Goal: Task Accomplishment & Management: Complete application form

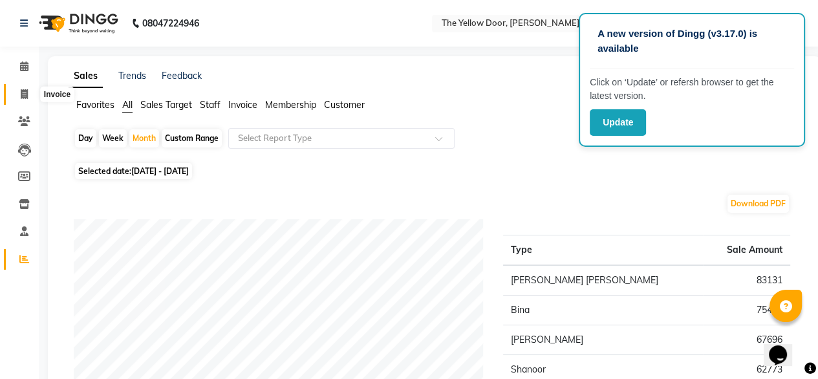
click at [21, 91] on icon at bounding box center [24, 94] width 7 height 10
select select "service"
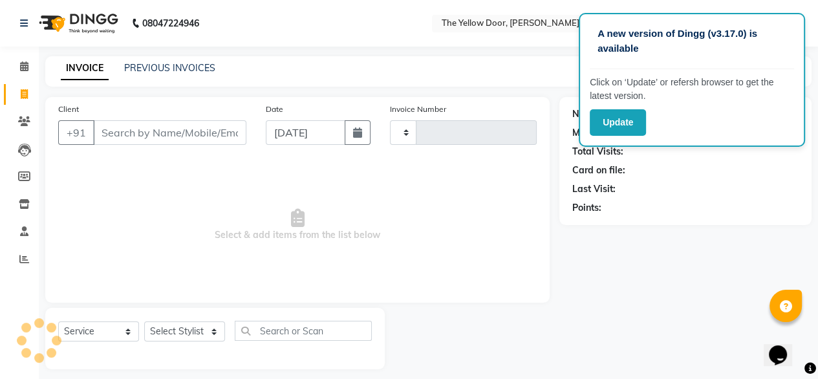
scroll to position [10, 0]
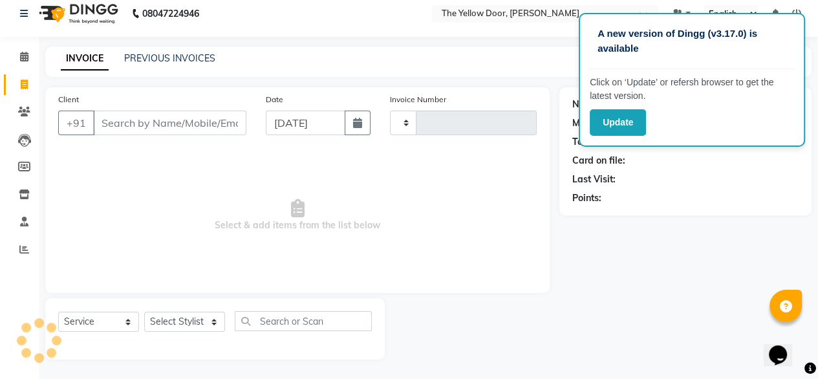
type input "02465"
select select "5650"
click at [209, 324] on select "Select Stylist [PERSON_NAME] [PERSON_NAME] [PERSON_NAME] Housekeeping Manager […" at bounding box center [184, 322] width 81 height 20
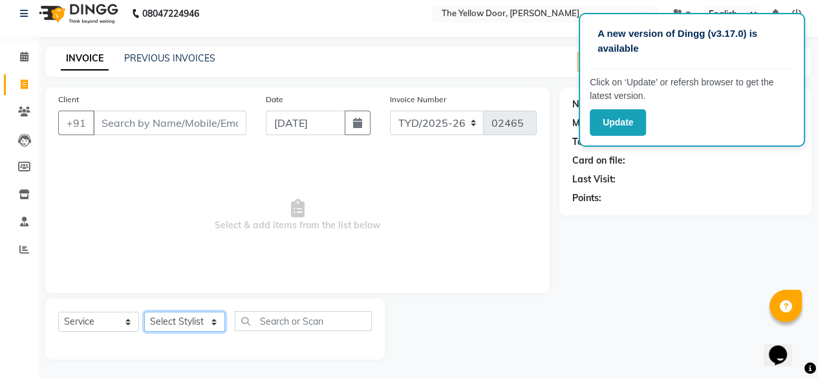
select select "41281"
click at [144, 312] on select "Select Stylist [PERSON_NAME] [PERSON_NAME] [PERSON_NAME] Housekeeping Manager […" at bounding box center [184, 322] width 81 height 20
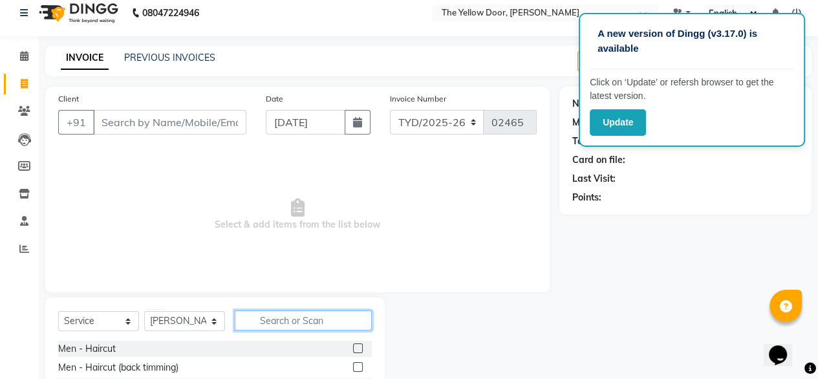
click at [321, 321] on input "text" at bounding box center [303, 320] width 137 height 20
type input "beard"
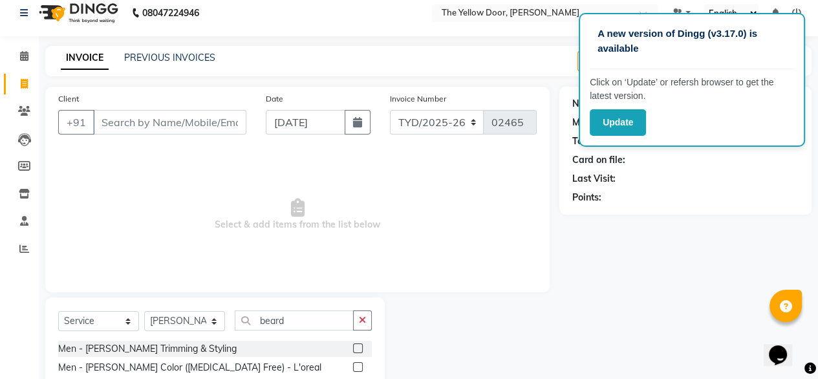
click at [357, 350] on label at bounding box center [358, 348] width 10 height 10
click at [357, 350] on input "checkbox" at bounding box center [357, 349] width 8 height 8
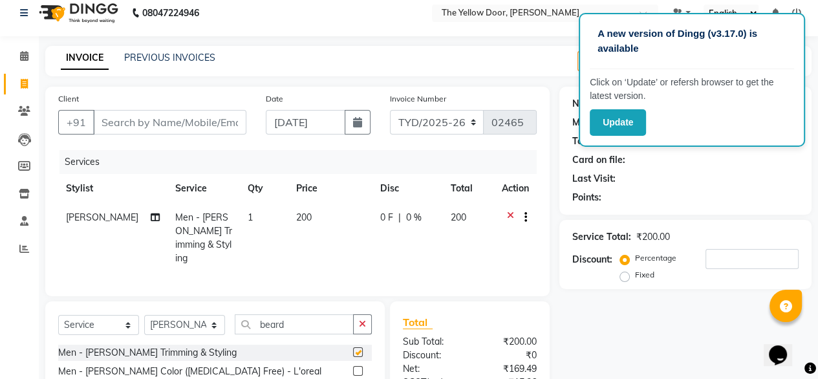
checkbox input "false"
click at [178, 120] on input "Client" at bounding box center [169, 122] width 153 height 25
type input "9"
type input "0"
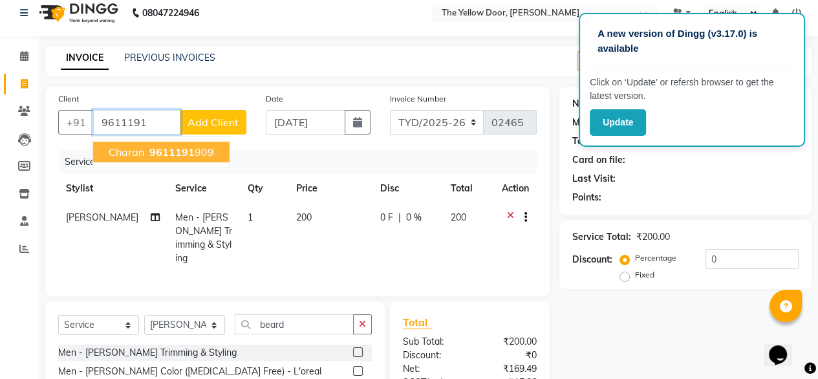
click at [197, 153] on ngb-highlight "9611191 909" at bounding box center [180, 151] width 67 height 13
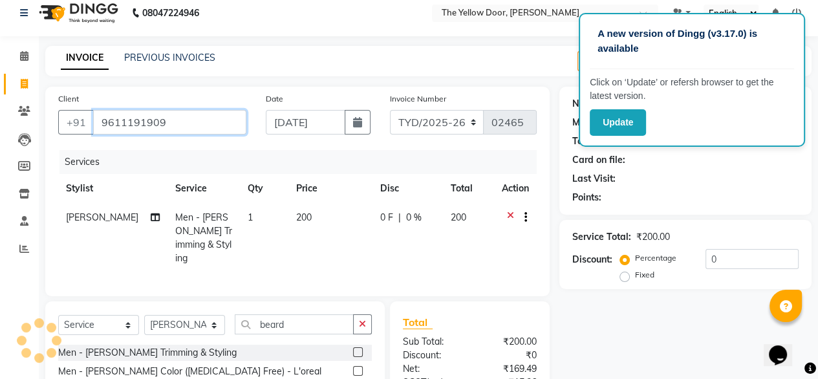
type input "9611191909"
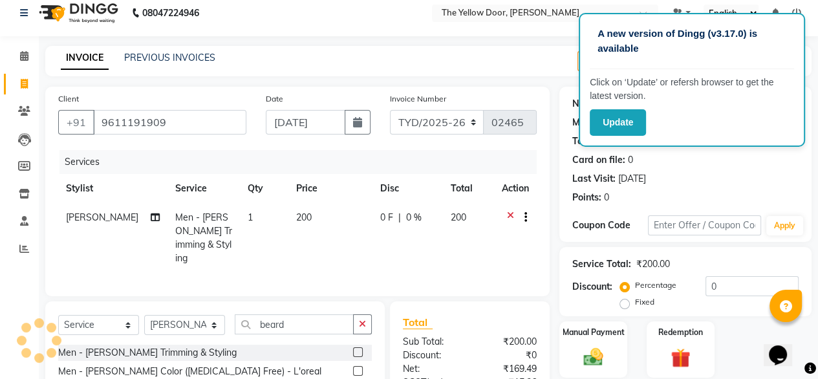
scroll to position [139, 0]
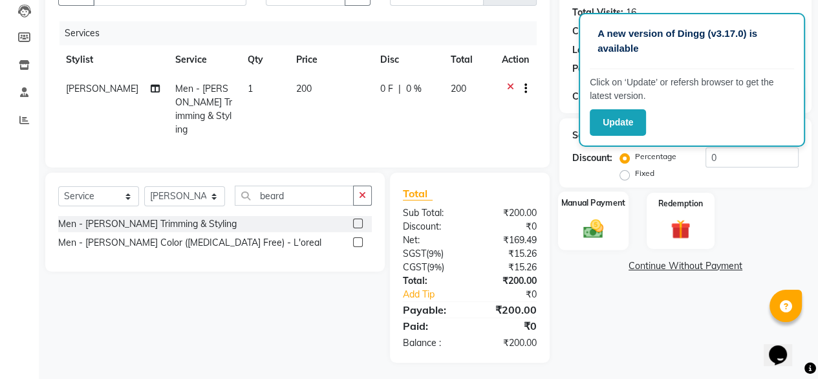
click at [604, 208] on label "Manual Payment" at bounding box center [593, 203] width 65 height 12
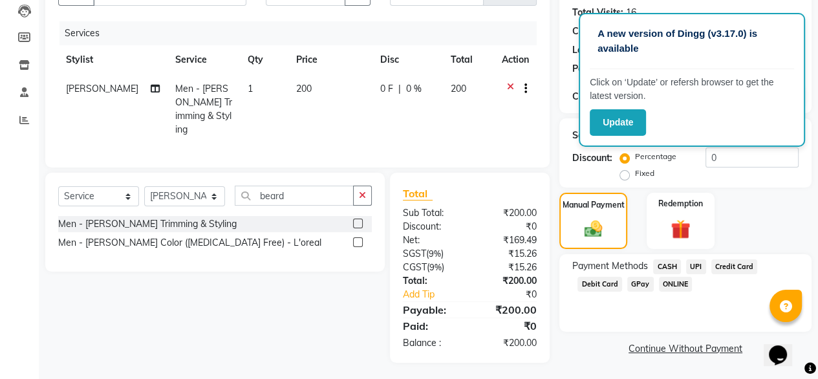
click at [730, 266] on span "Credit Card" at bounding box center [734, 266] width 47 height 15
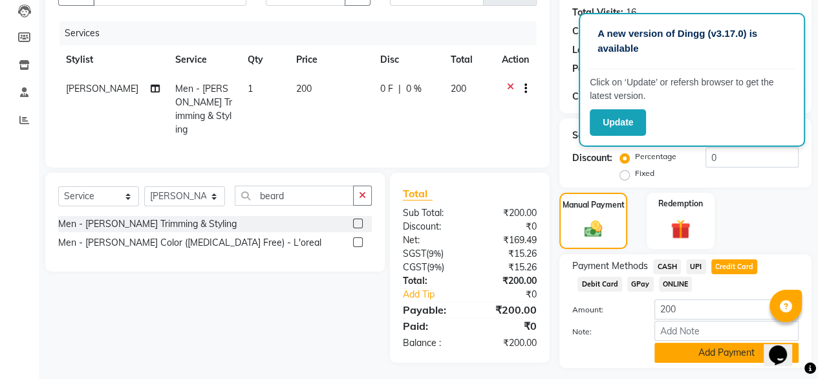
click at [714, 347] on button "Add Payment" at bounding box center [726, 353] width 144 height 20
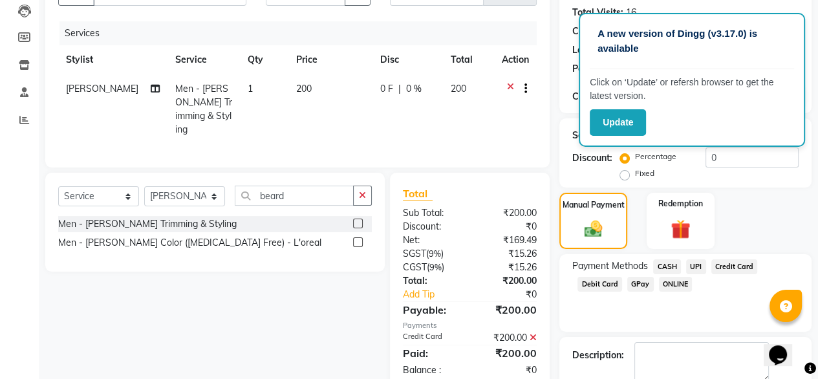
scroll to position [210, 0]
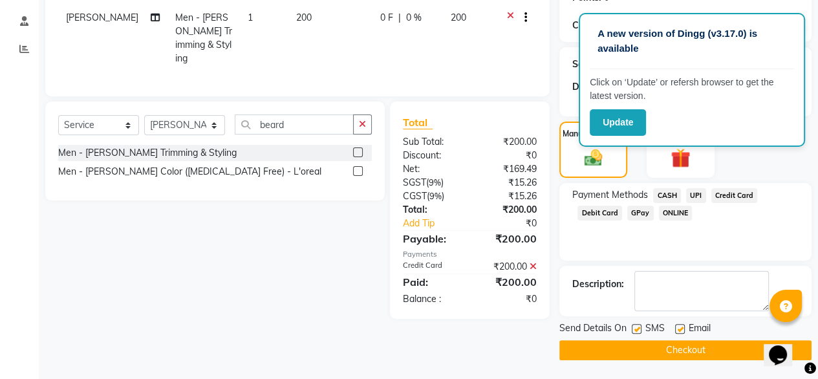
click at [680, 327] on label at bounding box center [680, 329] width 10 height 10
click at [680, 327] on input "checkbox" at bounding box center [679, 329] width 8 height 8
checkbox input "false"
click at [671, 346] on button "Checkout" at bounding box center [685, 350] width 252 height 20
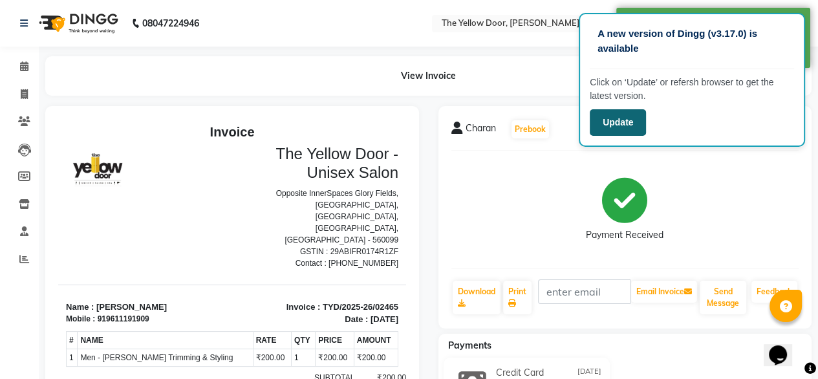
click at [620, 122] on button "Update" at bounding box center [618, 122] width 56 height 27
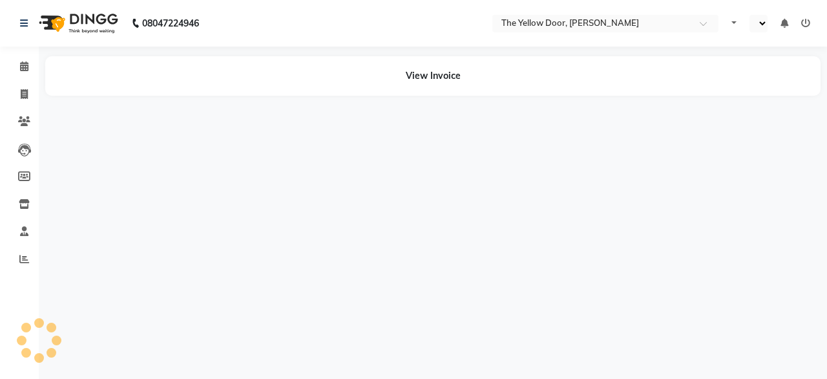
select select "en"
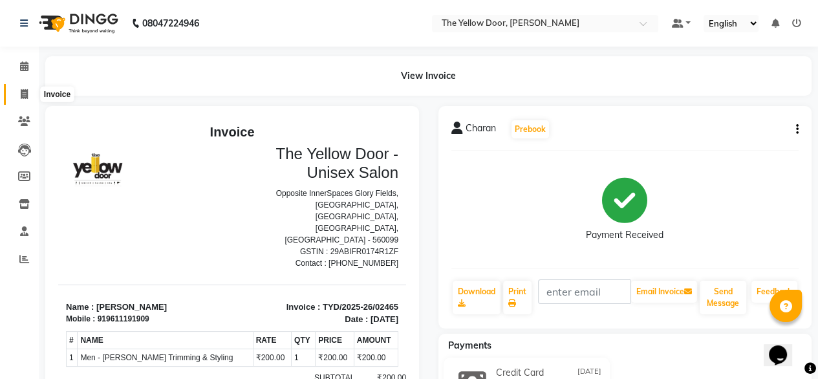
click at [19, 91] on span at bounding box center [24, 94] width 23 height 15
select select "service"
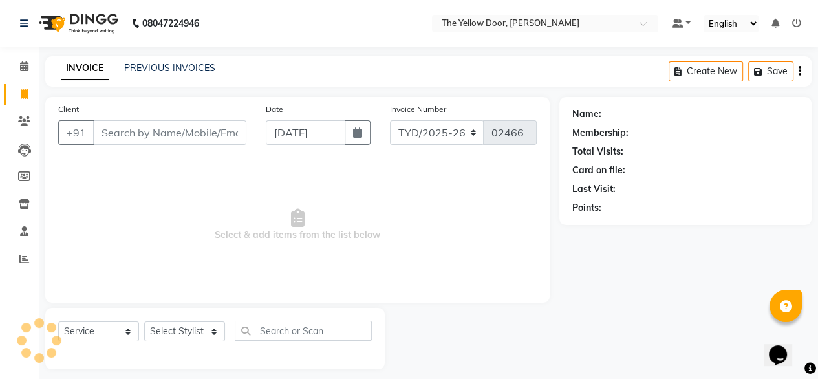
scroll to position [10, 0]
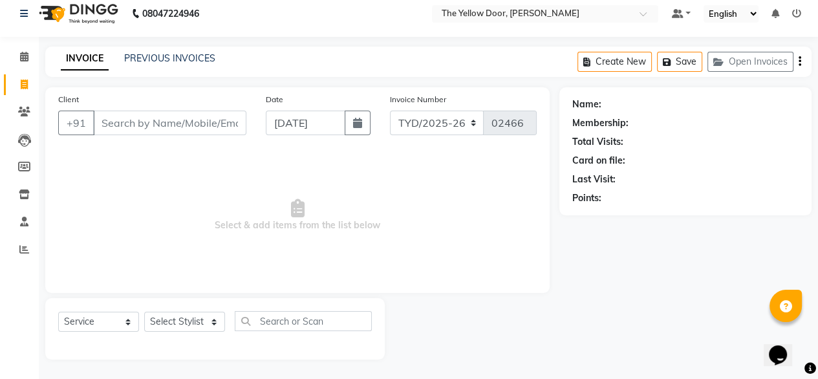
click at [170, 332] on div "Select Service Product Membership Package Voucher Prepaid Gift Card Select Styl…" at bounding box center [215, 326] width 314 height 30
drag, startPoint x: 280, startPoint y: 225, endPoint x: 213, endPoint y: 329, distance: 123.9
click at [213, 329] on div "Client +91 Date 01-09-2025 Invoice Number TYD/2025-26 V/2025-26 02466 Select & …" at bounding box center [298, 223] width 524 height 272
click at [213, 329] on select "Select Stylist [PERSON_NAME] [PERSON_NAME] [PERSON_NAME] Housekeeping Manager […" at bounding box center [184, 322] width 81 height 20
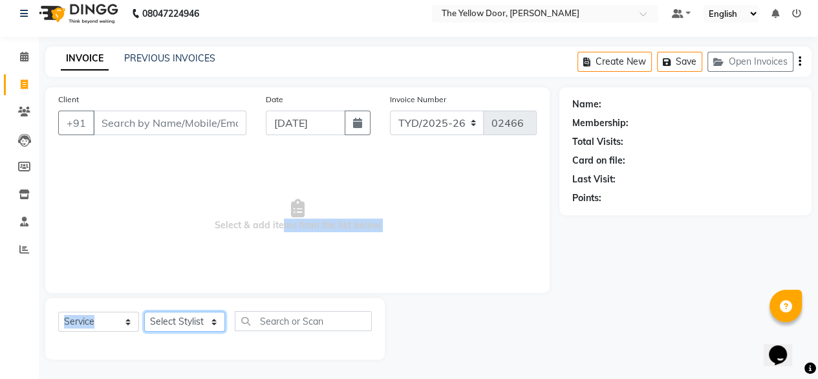
select select "71545"
click at [144, 312] on select "Select Stylist [PERSON_NAME] [PERSON_NAME] [PERSON_NAME] Housekeeping Manager […" at bounding box center [184, 322] width 81 height 20
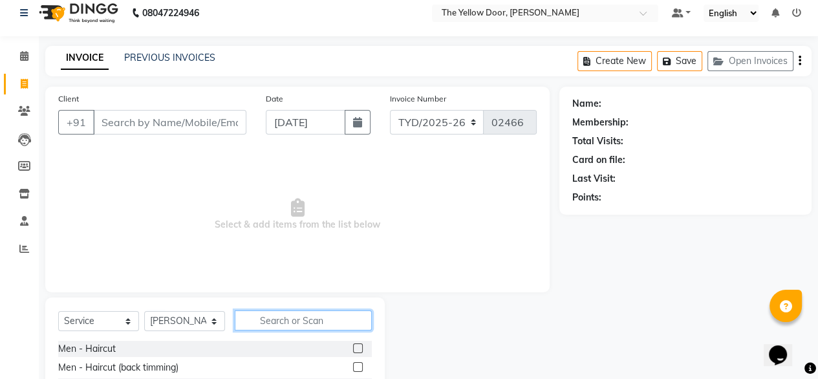
click at [326, 325] on input "text" at bounding box center [303, 320] width 137 height 20
type input "adv"
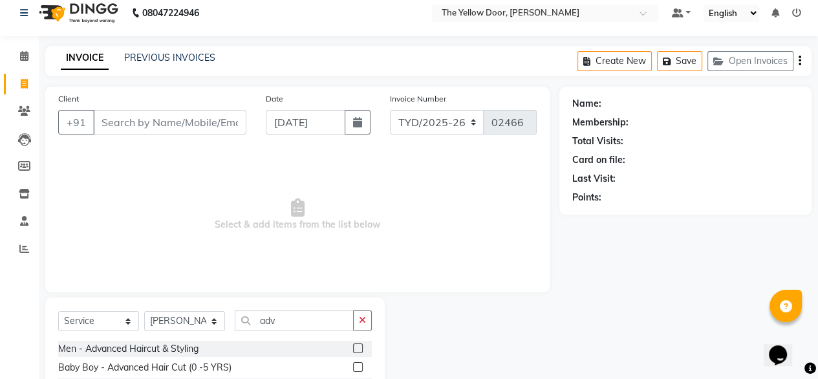
click at [359, 348] on label at bounding box center [358, 348] width 10 height 10
click at [359, 348] on input "checkbox" at bounding box center [357, 349] width 8 height 8
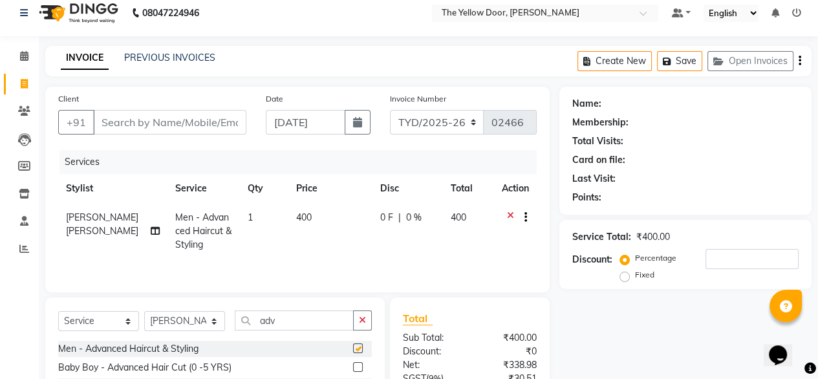
checkbox input "false"
click at [341, 320] on input "adv" at bounding box center [294, 320] width 119 height 20
type input "a"
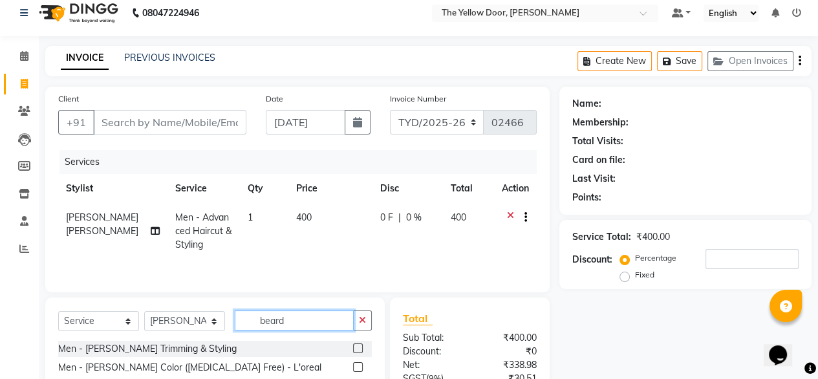
type input "beard"
click at [359, 351] on label at bounding box center [358, 348] width 10 height 10
click at [359, 351] on input "checkbox" at bounding box center [357, 349] width 8 height 8
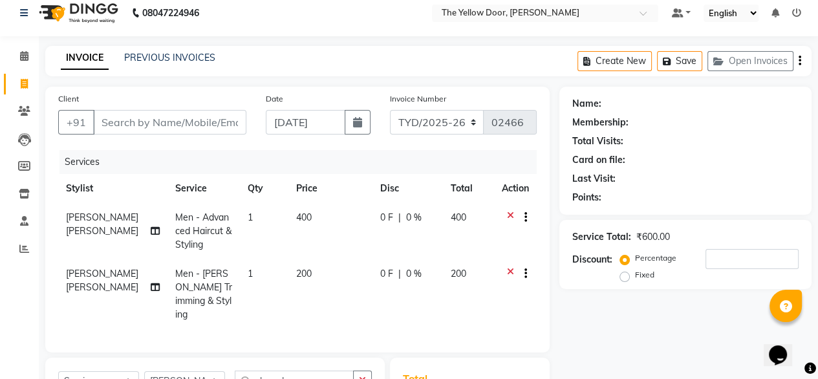
checkbox input "false"
click at [204, 127] on input "Client" at bounding box center [169, 122] width 153 height 25
type input "9"
type input "0"
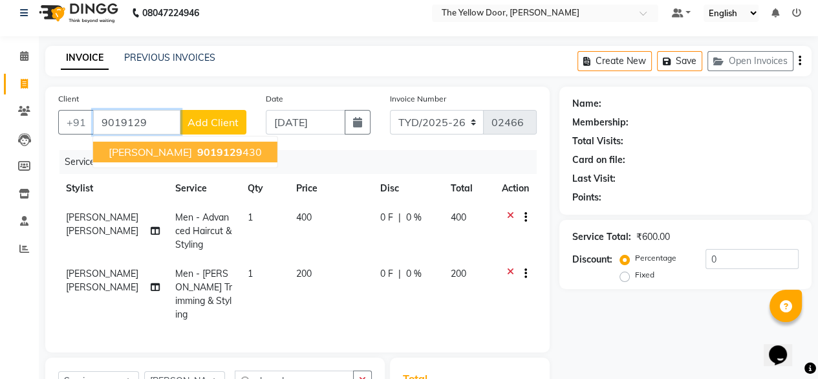
click at [197, 156] on span "9019129" at bounding box center [219, 151] width 45 height 13
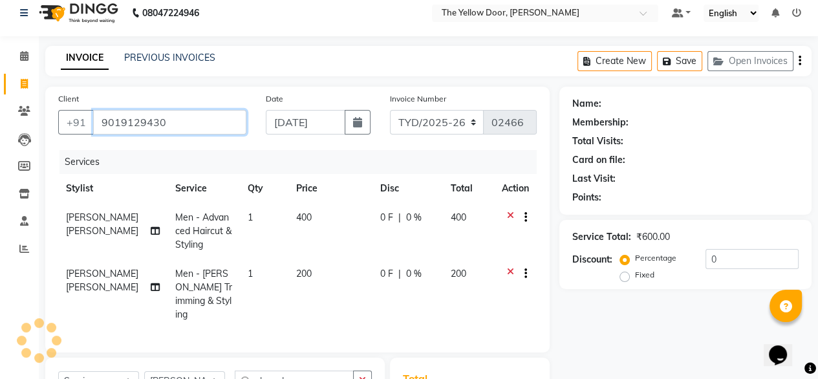
type input "9019129430"
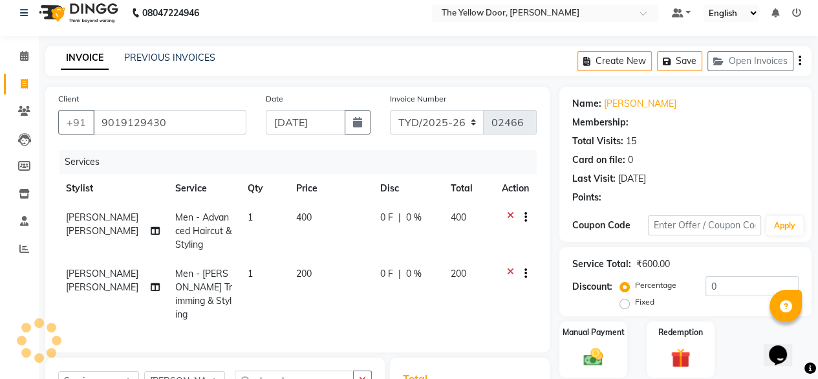
select select "1: Object"
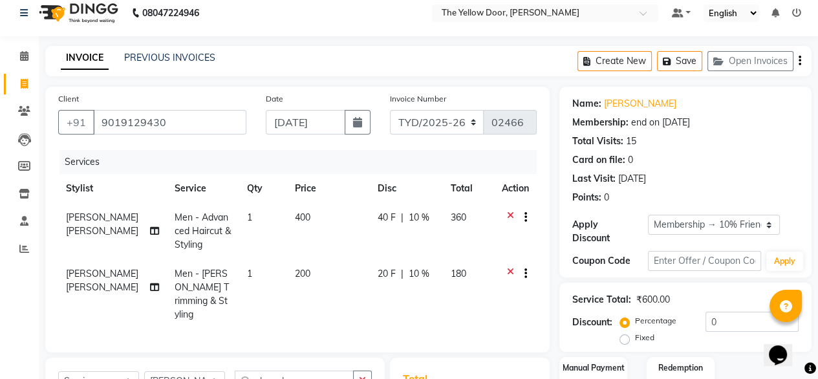
scroll to position [195, 0]
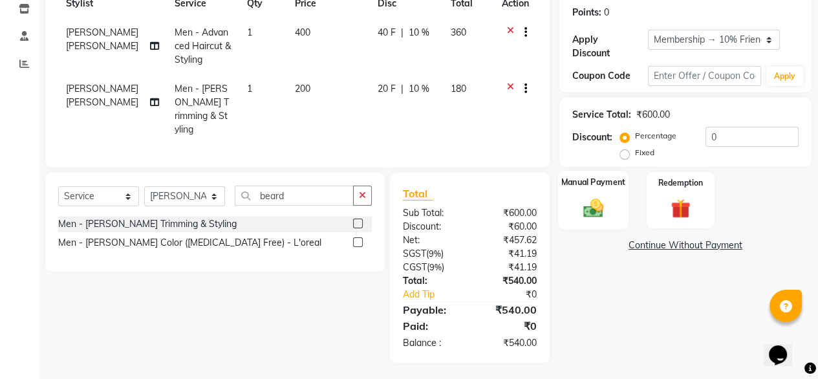
click at [601, 205] on img at bounding box center [593, 207] width 33 height 23
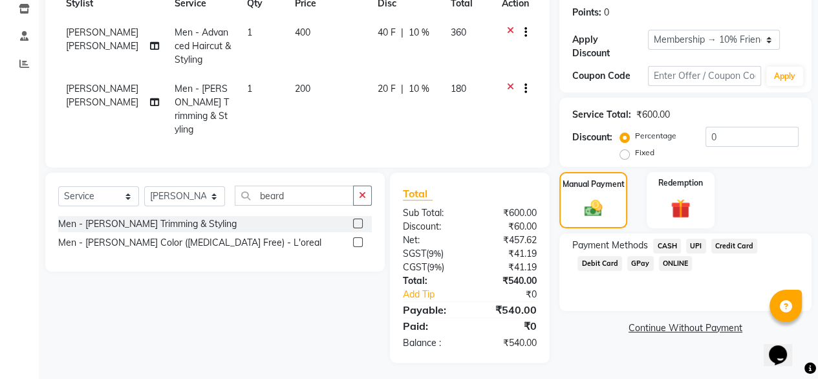
click at [696, 239] on span "UPI" at bounding box center [696, 246] width 20 height 15
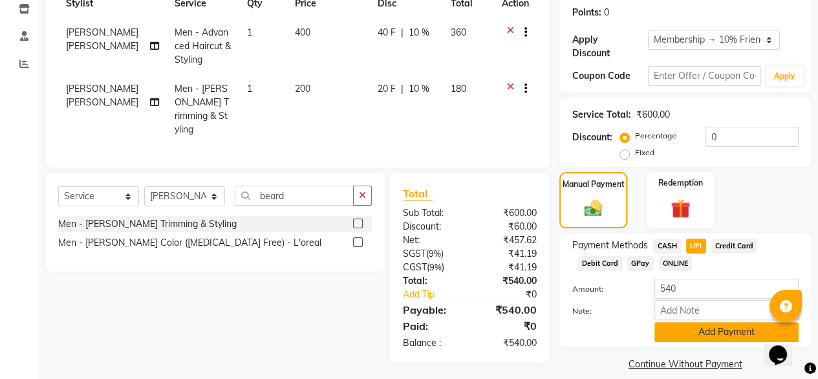
click at [727, 322] on button "Add Payment" at bounding box center [726, 332] width 144 height 20
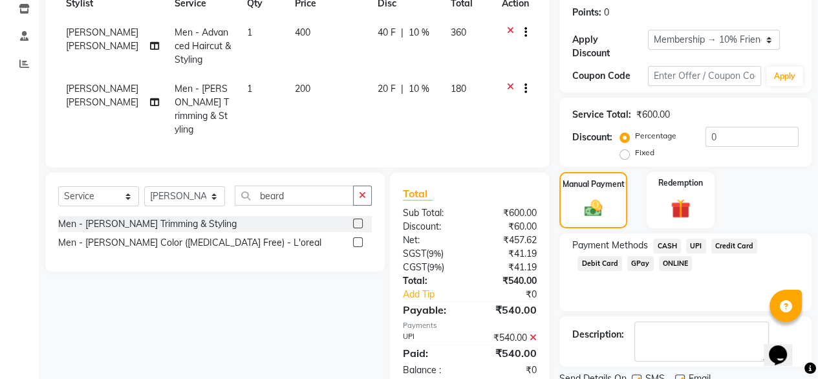
scroll to position [235, 0]
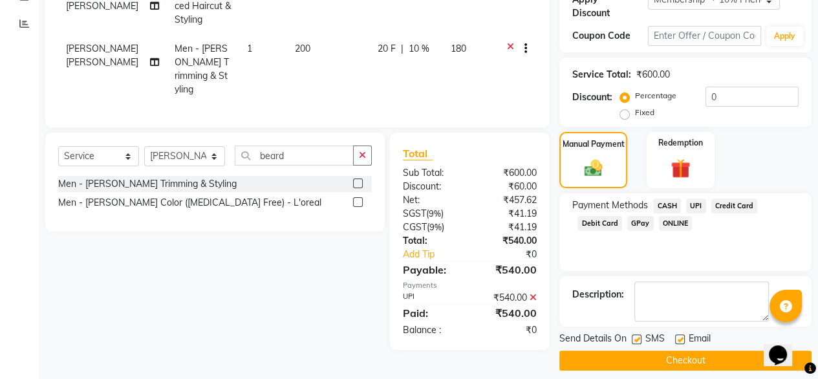
click at [682, 352] on button "Checkout" at bounding box center [685, 360] width 252 height 20
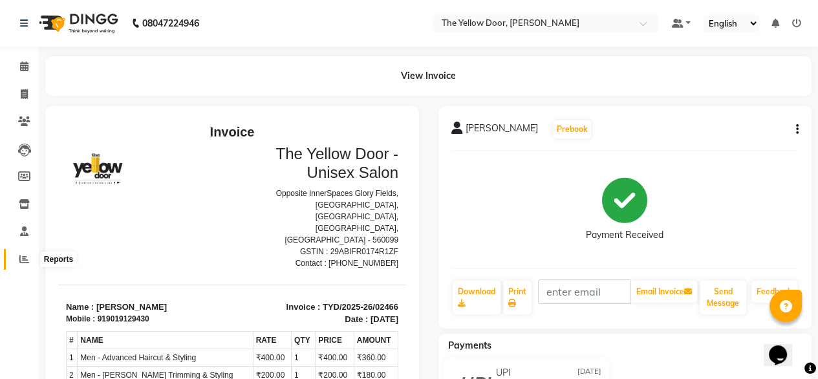
click at [21, 264] on icon at bounding box center [24, 259] width 10 height 10
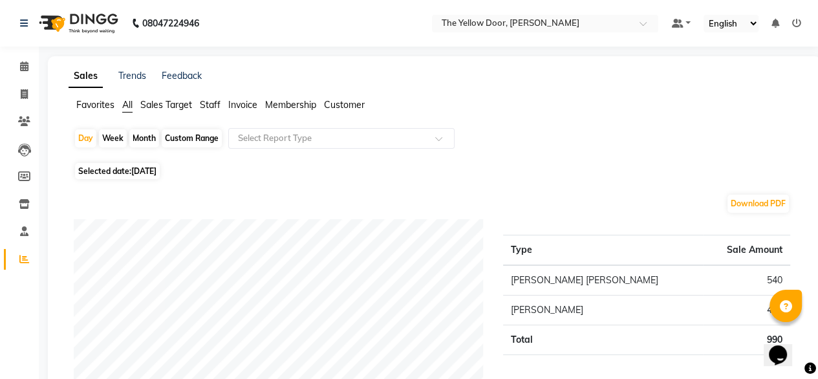
click at [145, 136] on div "Month" at bounding box center [144, 138] width 30 height 18
select select "9"
select select "2025"
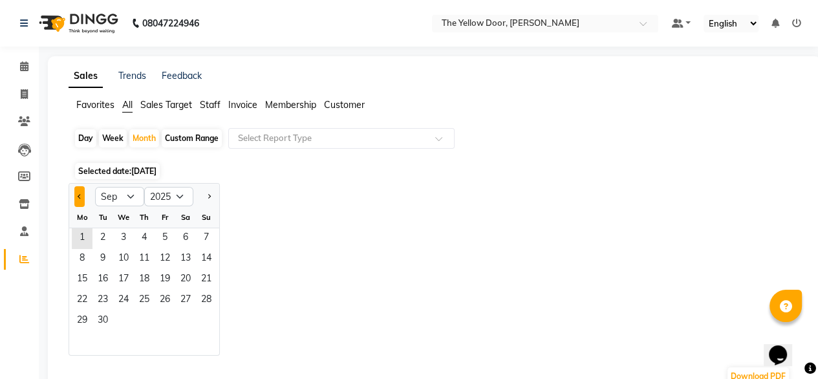
click at [75, 195] on div at bounding box center [82, 196] width 26 height 21
click at [75, 195] on button "Previous month" at bounding box center [79, 196] width 10 height 21
select select "8"
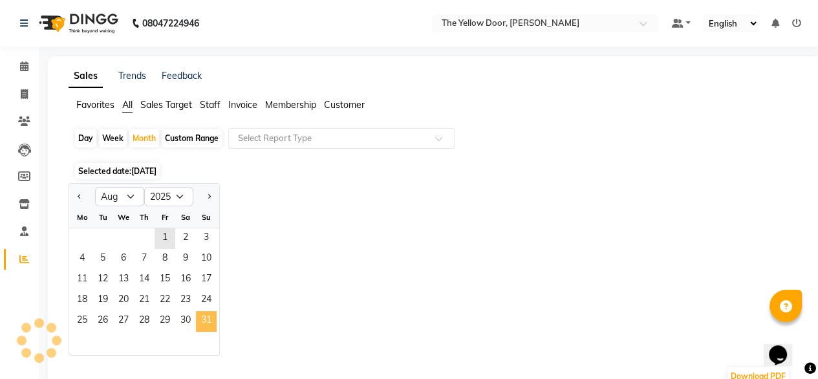
click at [206, 331] on span "31" at bounding box center [206, 321] width 21 height 21
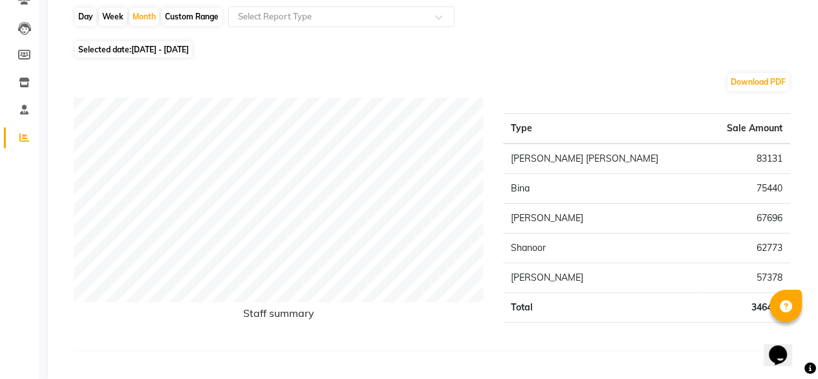
scroll to position [129, 0]
